Goal: Communication & Community: Answer question/provide support

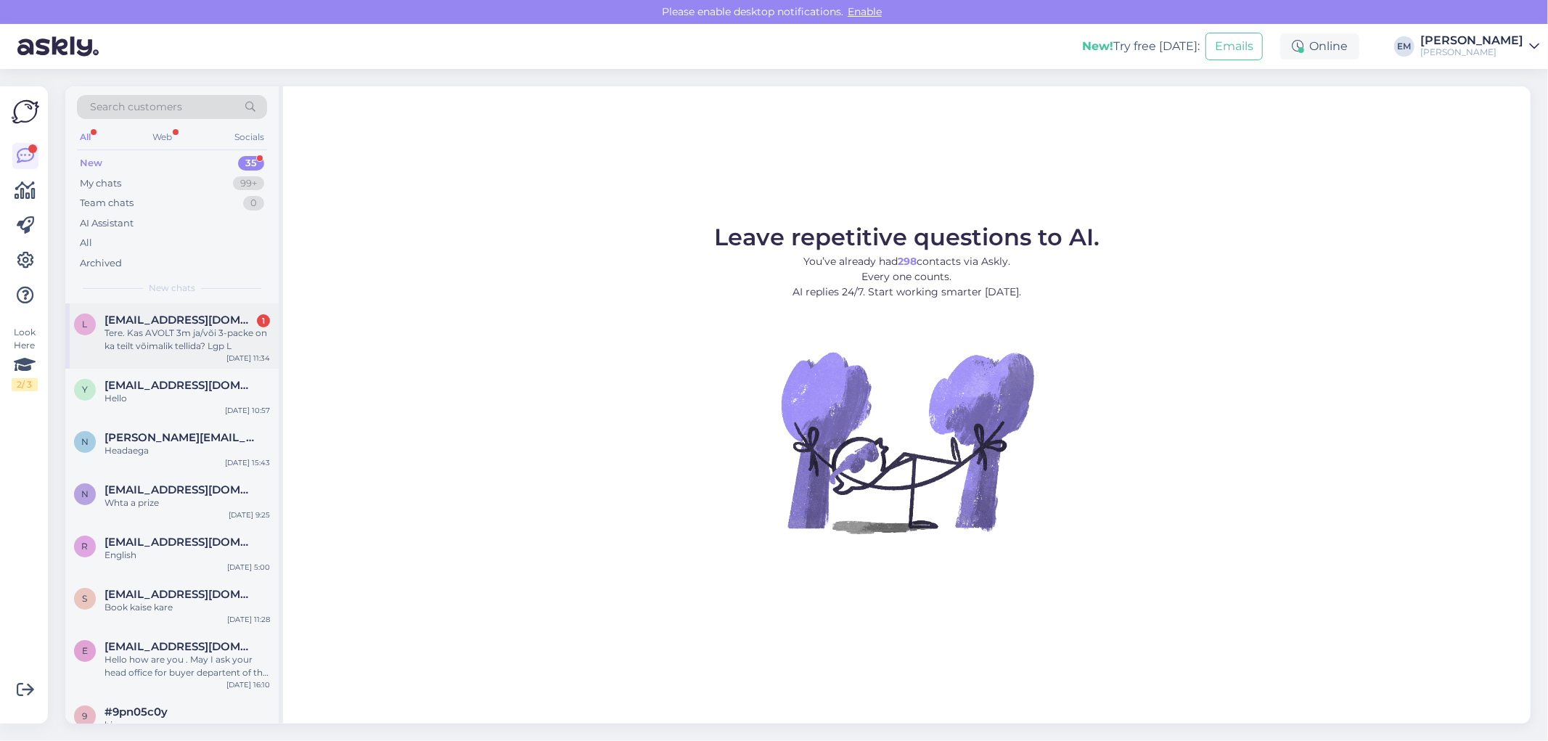
click at [134, 316] on span "[EMAIL_ADDRESS][DOMAIN_NAME]" at bounding box center [180, 320] width 151 height 13
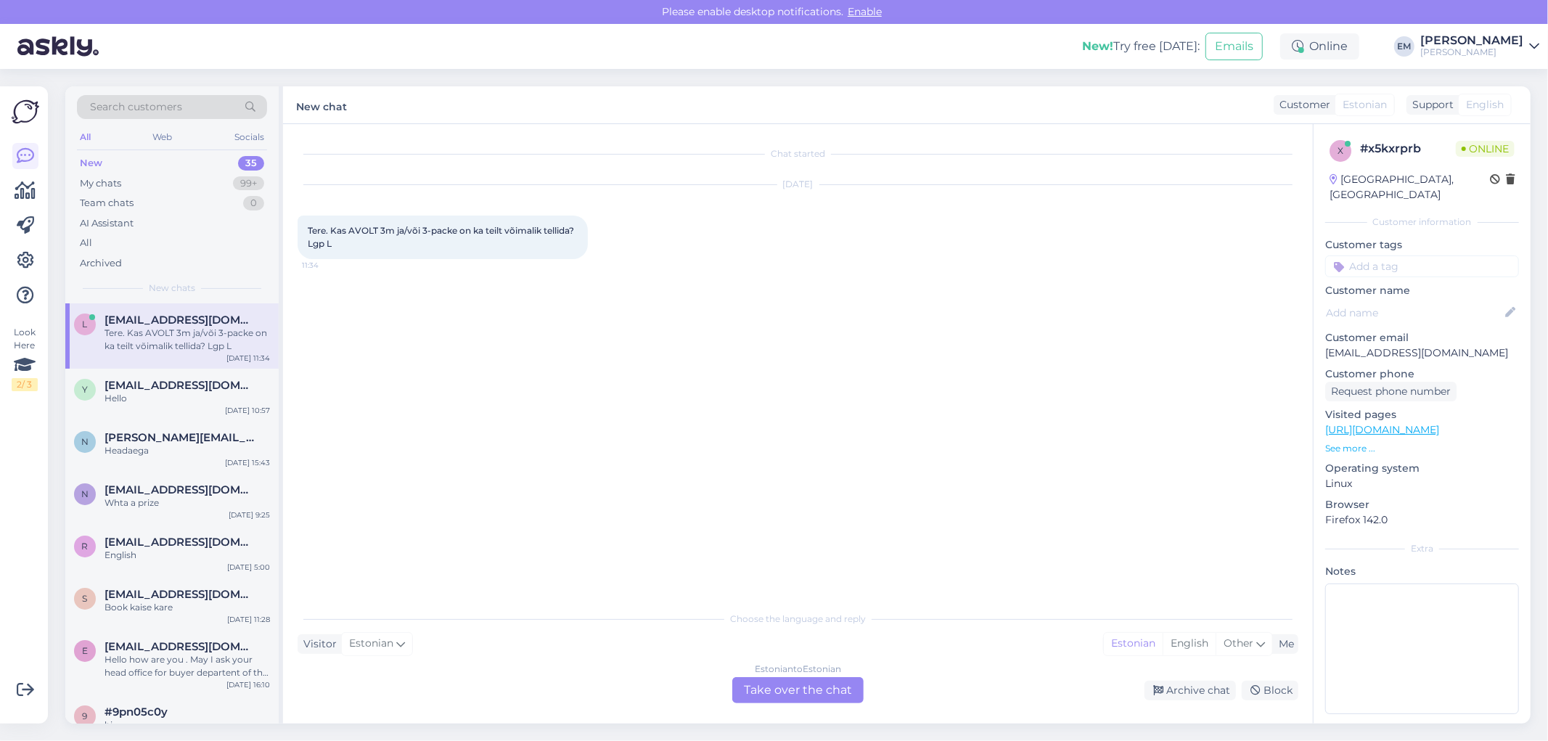
click at [631, 629] on div "Choose the language and reply Visitor Estonian Me Estonian English Other Estoni…" at bounding box center [798, 653] width 1001 height 99
click at [775, 690] on div "Estonian to Estonian Take over the chat" at bounding box center [797, 690] width 131 height 26
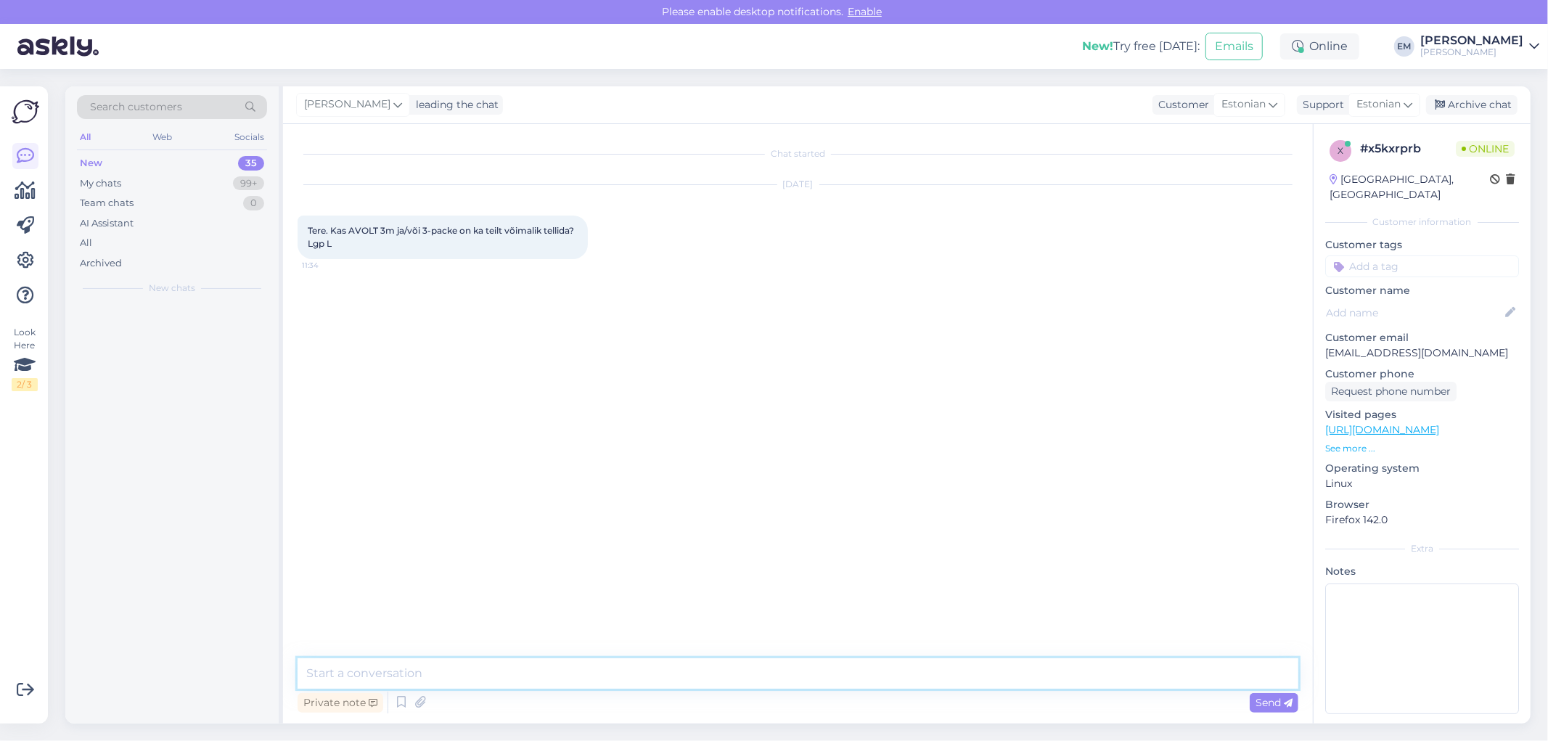
click at [478, 666] on textarea at bounding box center [798, 673] width 1001 height 30
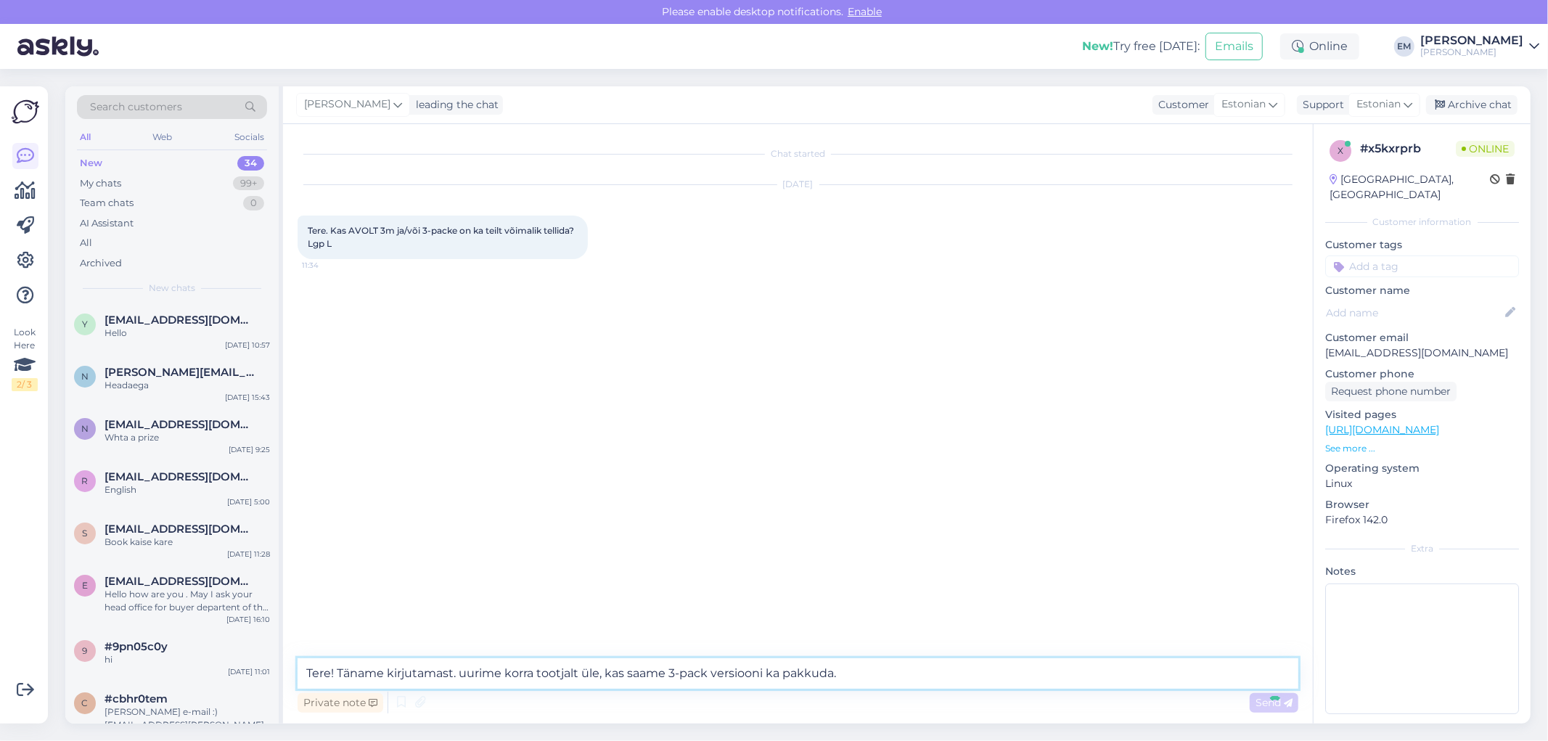
type textarea "Tere! Täname kirjutamast. uurime korra tootjalt üle, kas saame 3-pack versiooni…"
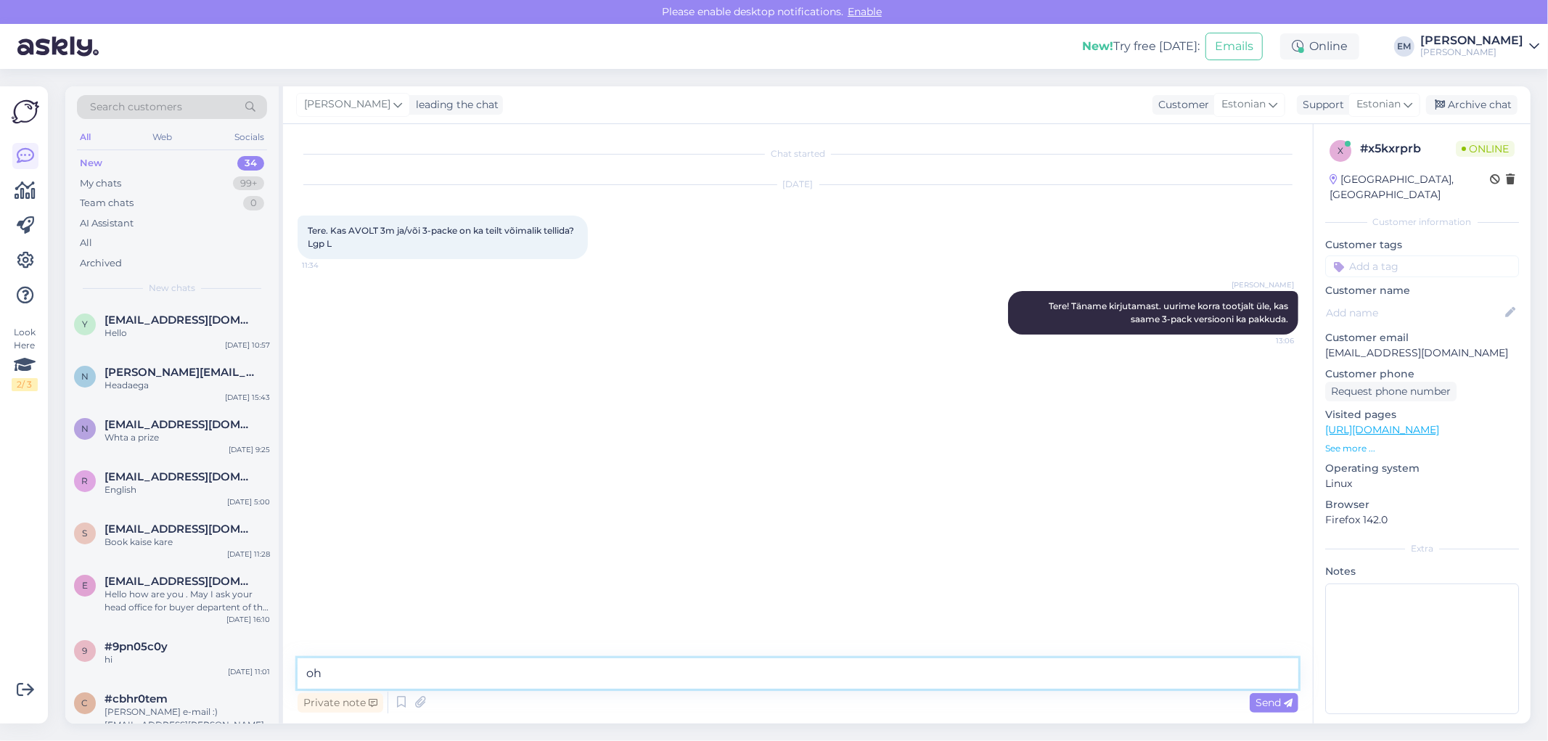
type textarea "o"
drag, startPoint x: 1455, startPoint y: 488, endPoint x: 1547, endPoint y: 377, distance: 144.8
click at [1547, 414] on div "Search customers All Web Socials New 34 My chats 99+ Team chats 0 AI Assistant …" at bounding box center [803, 405] width 1492 height 672
drag, startPoint x: 1406, startPoint y: 341, endPoint x: 1325, endPoint y: 341, distance: 81.3
click at [1325, 345] on p "[EMAIL_ADDRESS][DOMAIN_NAME]" at bounding box center [1422, 352] width 194 height 15
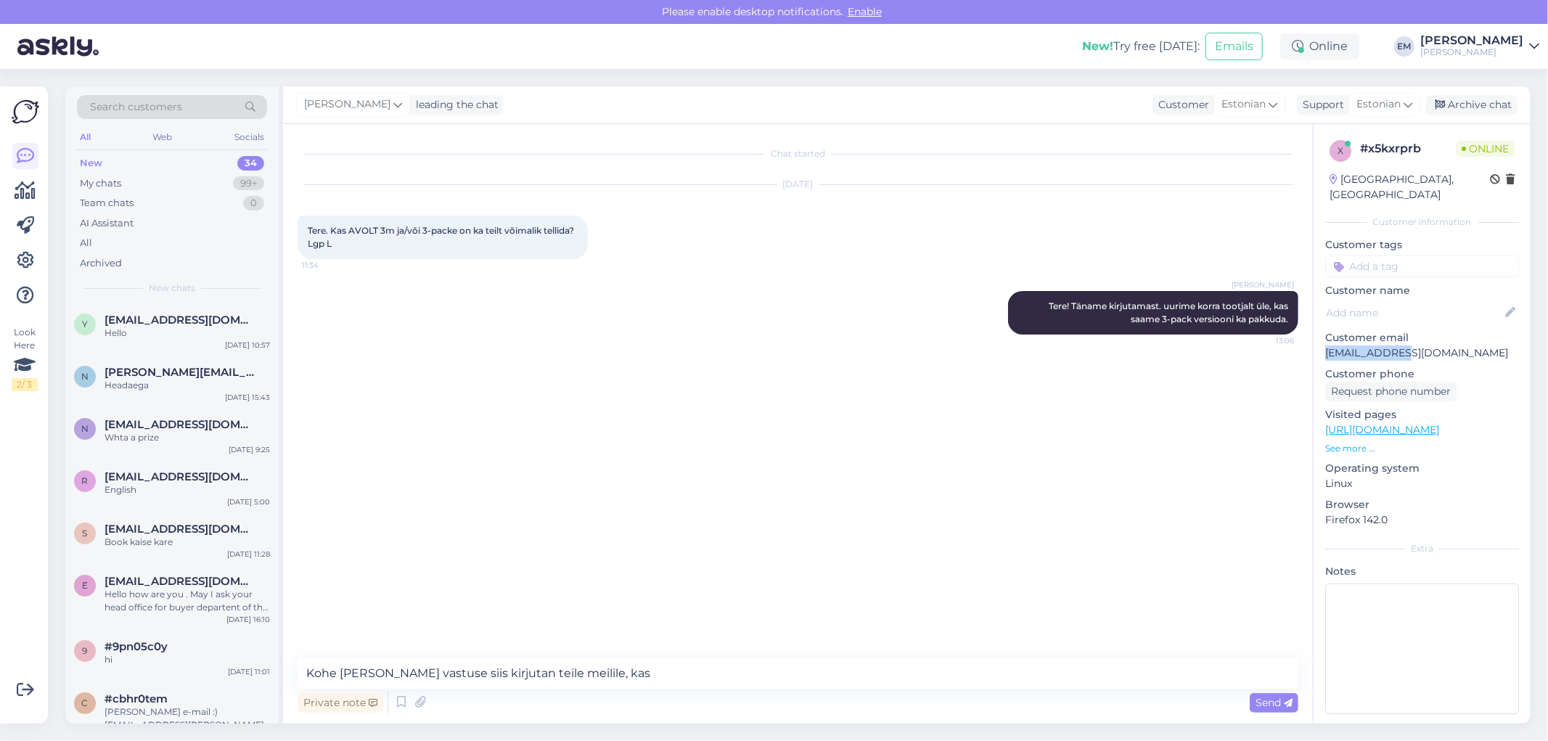
copy p "[EMAIL_ADDRESS][DOMAIN_NAME]"
click at [655, 681] on textarea "Kohe [PERSON_NAME] vastuse siis kirjutan teile meilile, kas" at bounding box center [798, 673] width 1001 height 30
paste textarea "[EMAIL_ADDRESS][DOMAIN_NAME]"
type textarea "Kohe [PERSON_NAME] vastuse siis kirjutan teile meilile, kas [EMAIL_ADDRESS][DOM…"
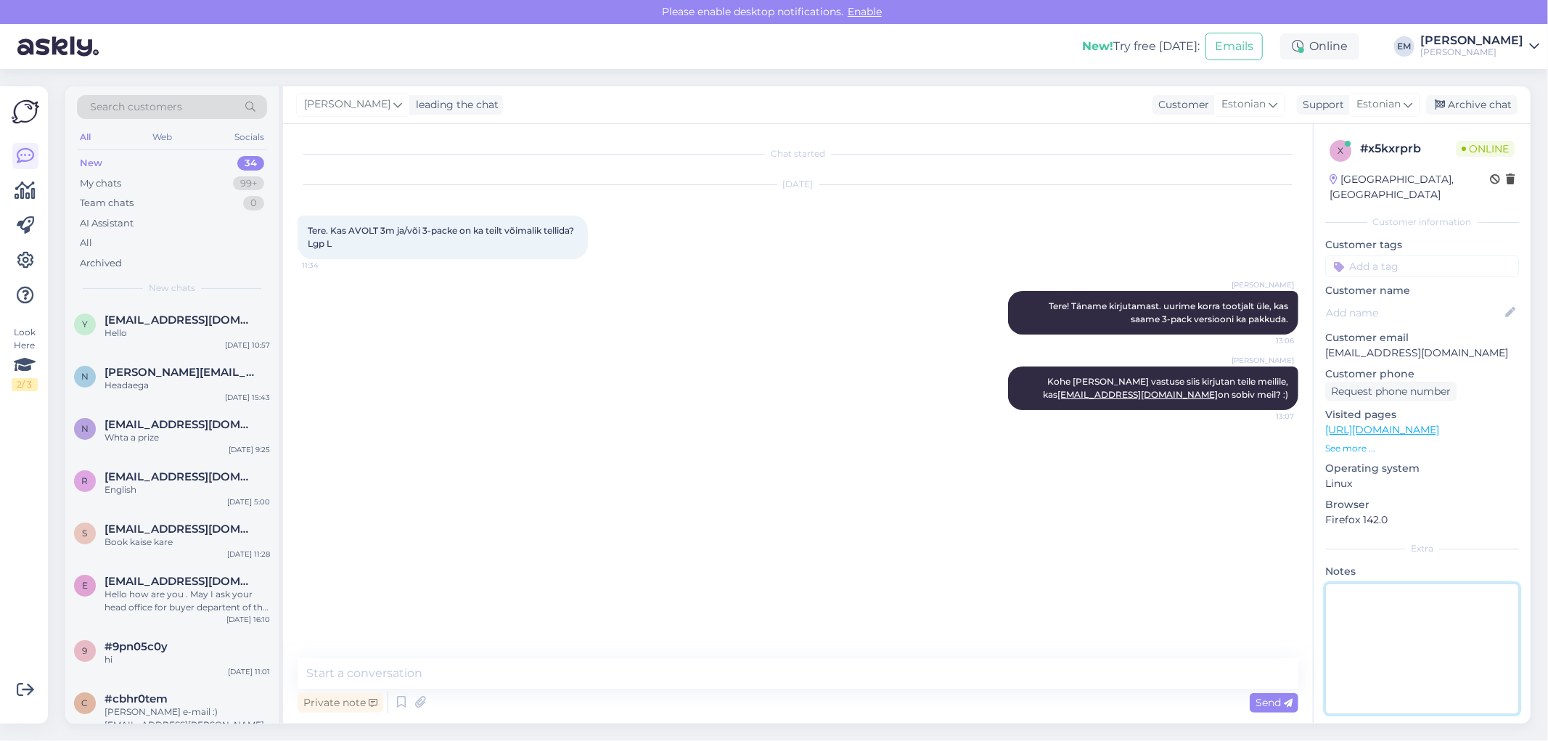
click at [1507, 629] on textarea at bounding box center [1422, 649] width 194 height 131
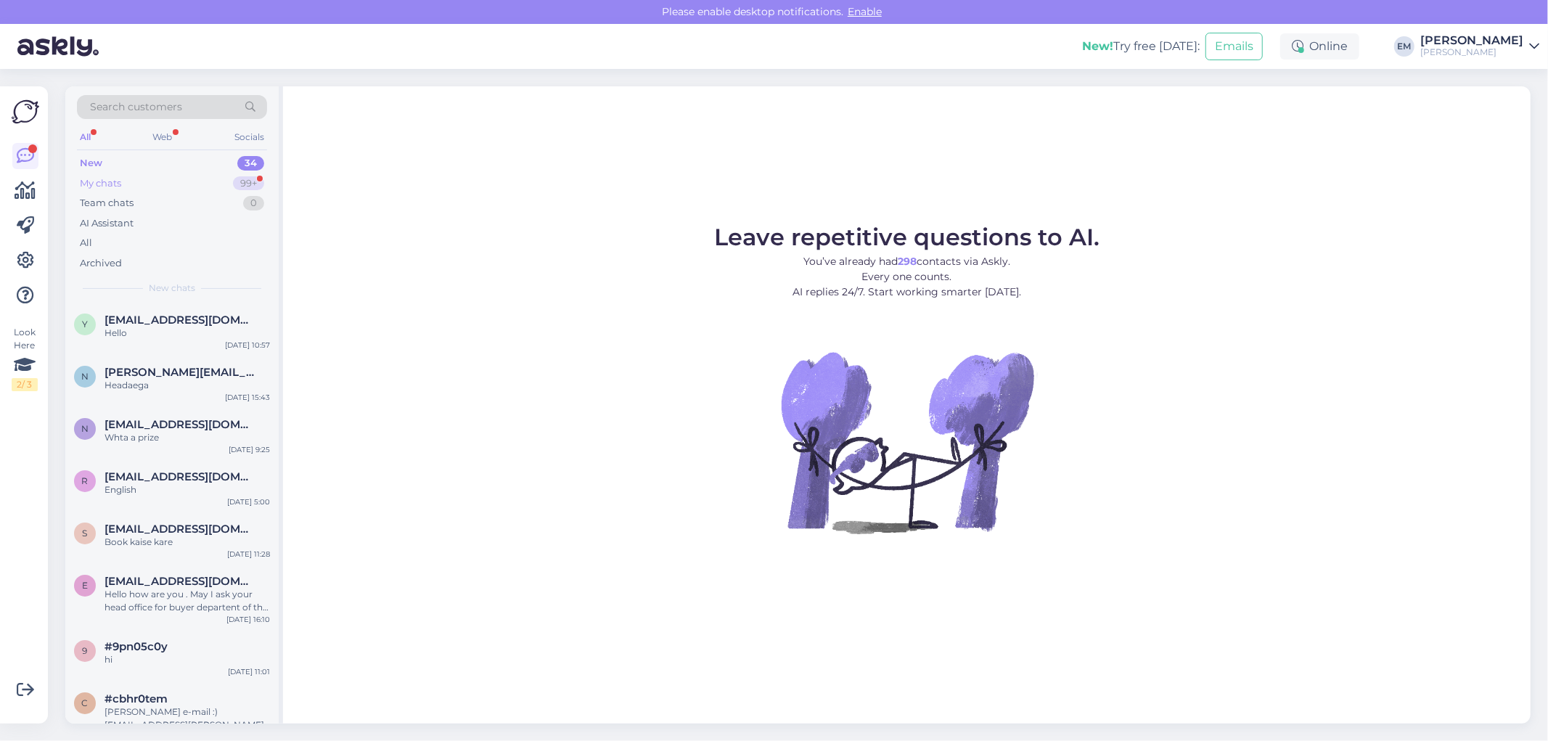
click at [148, 183] on div "My chats 99+" at bounding box center [172, 183] width 190 height 20
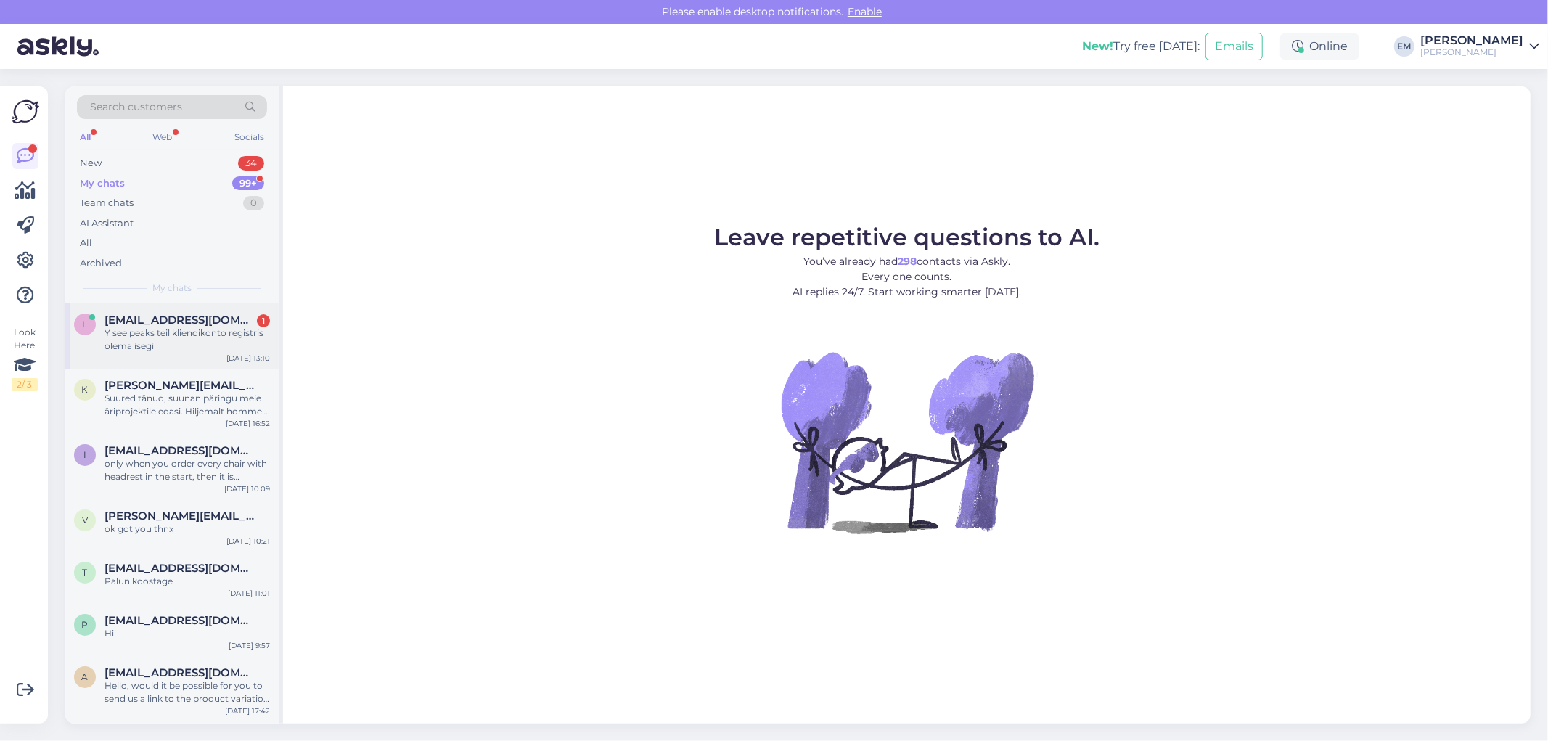
click at [160, 321] on span "[EMAIL_ADDRESS][DOMAIN_NAME]" at bounding box center [180, 320] width 151 height 13
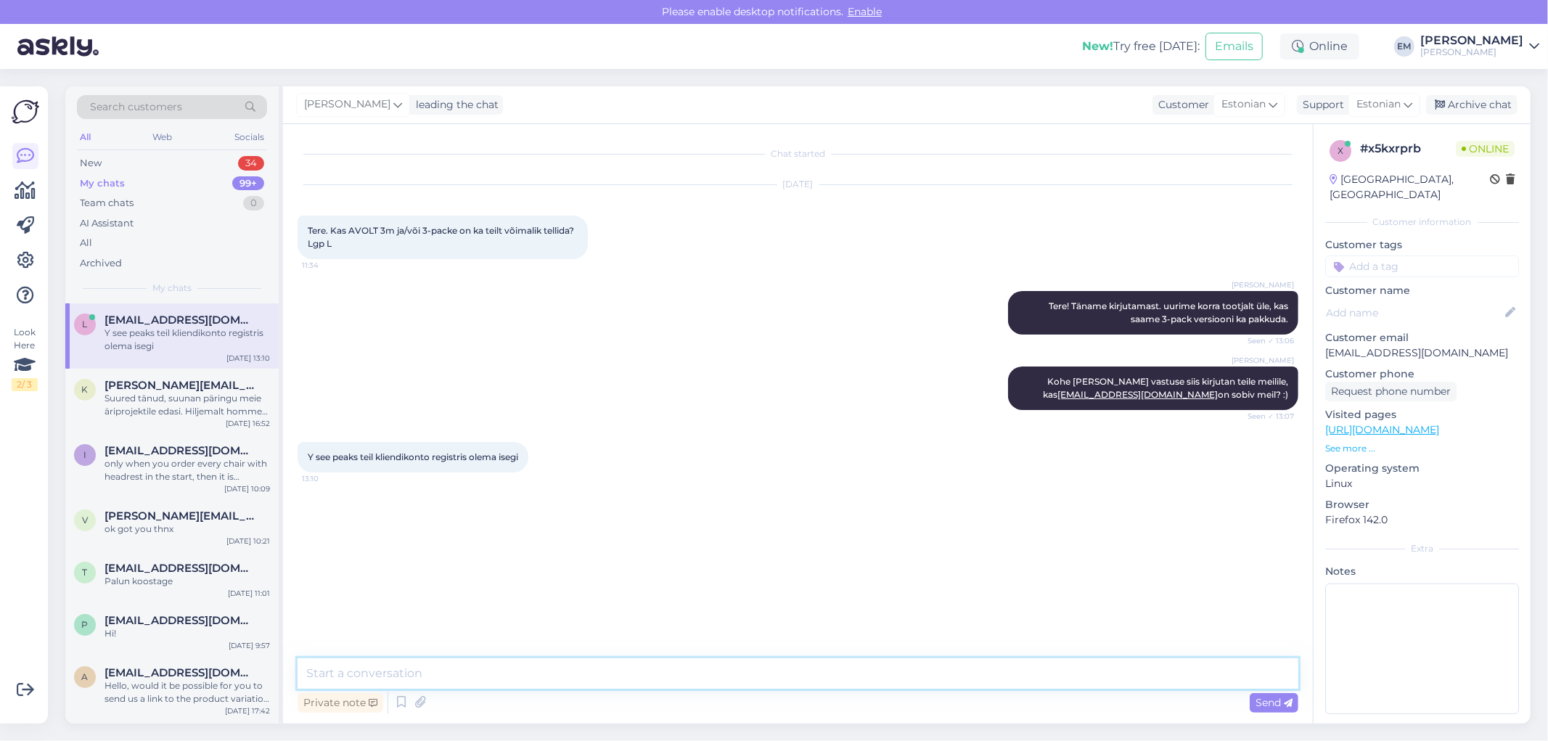
click at [505, 605] on textarea at bounding box center [798, 673] width 1001 height 30
type textarea "p"
type textarea "on täitsa olemas jah :)"
click at [1266, 605] on div "Send" at bounding box center [1274, 703] width 49 height 20
